Goal: Task Accomplishment & Management: Use online tool/utility

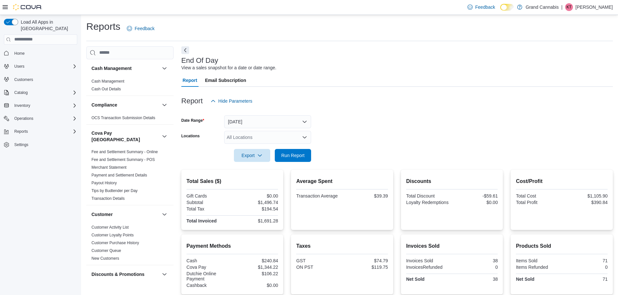
scroll to position [259, 0]
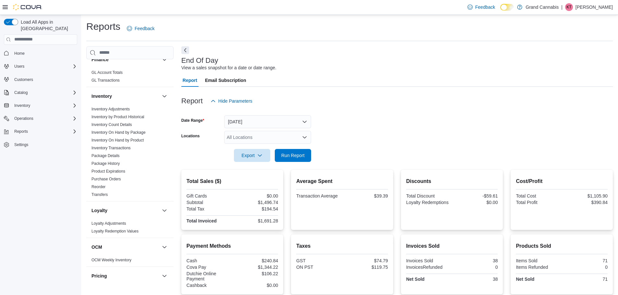
click at [268, 134] on div "All Locations" at bounding box center [267, 137] width 87 height 13
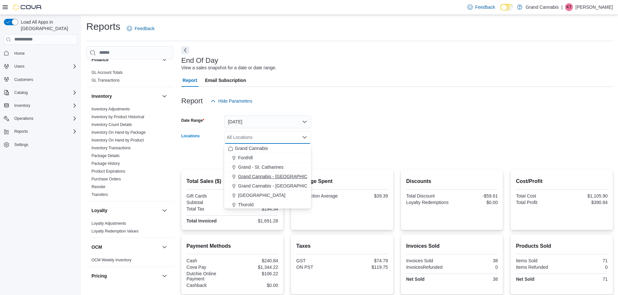
drag, startPoint x: 279, startPoint y: 176, endPoint x: 296, endPoint y: 155, distance: 27.2
click at [279, 176] on span "Grand Cannabis - [GEOGRAPHIC_DATA]" at bounding box center [280, 177] width 84 height 6
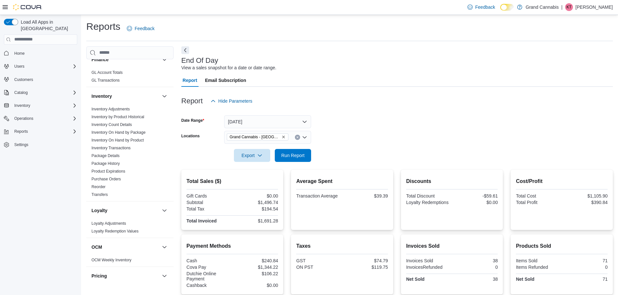
click at [362, 86] on div "Report Email Subscription" at bounding box center [396, 80] width 431 height 13
click at [298, 160] on span "Run Report" at bounding box center [293, 155] width 29 height 13
click at [282, 137] on icon "Remove Grand Cannabis - Dunnville from selection in this group" at bounding box center [283, 137] width 3 height 3
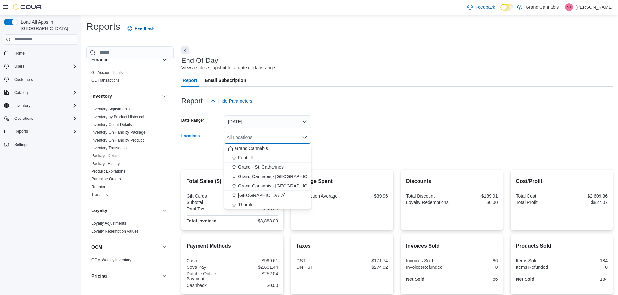
click at [269, 160] on div "Fonthill" at bounding box center [267, 158] width 79 height 6
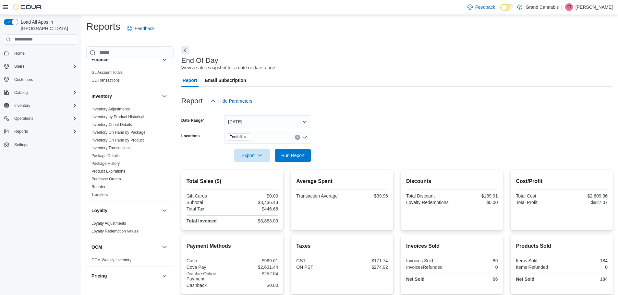
click at [352, 128] on form "Date Range [DATE] Locations Fonthill Export Run Report" at bounding box center [396, 135] width 431 height 54
click at [304, 152] on span "Run Report" at bounding box center [293, 155] width 29 height 13
click at [245, 136] on icon "Remove Fonthill from selection in this group" at bounding box center [245, 137] width 4 height 4
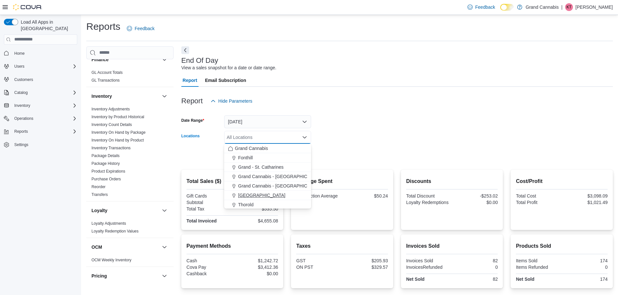
click at [254, 194] on span "[GEOGRAPHIC_DATA]" at bounding box center [261, 195] width 47 height 6
click at [335, 111] on div at bounding box center [396, 112] width 431 height 8
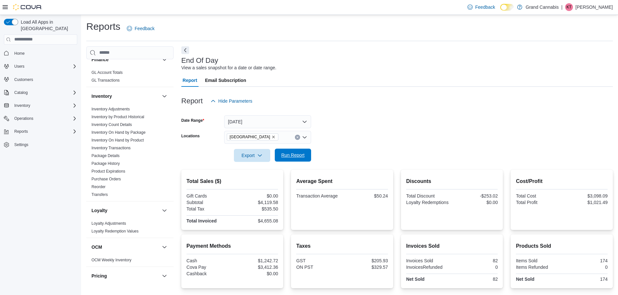
click at [294, 158] on span "Run Report" at bounding box center [292, 155] width 23 height 6
click at [271, 137] on icon "Remove Port Dover from selection in this group" at bounding box center [273, 137] width 4 height 4
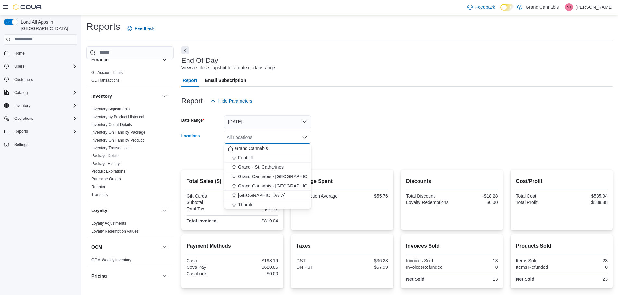
click at [297, 56] on div at bounding box center [396, 55] width 431 height 3
